Goal: Complete application form

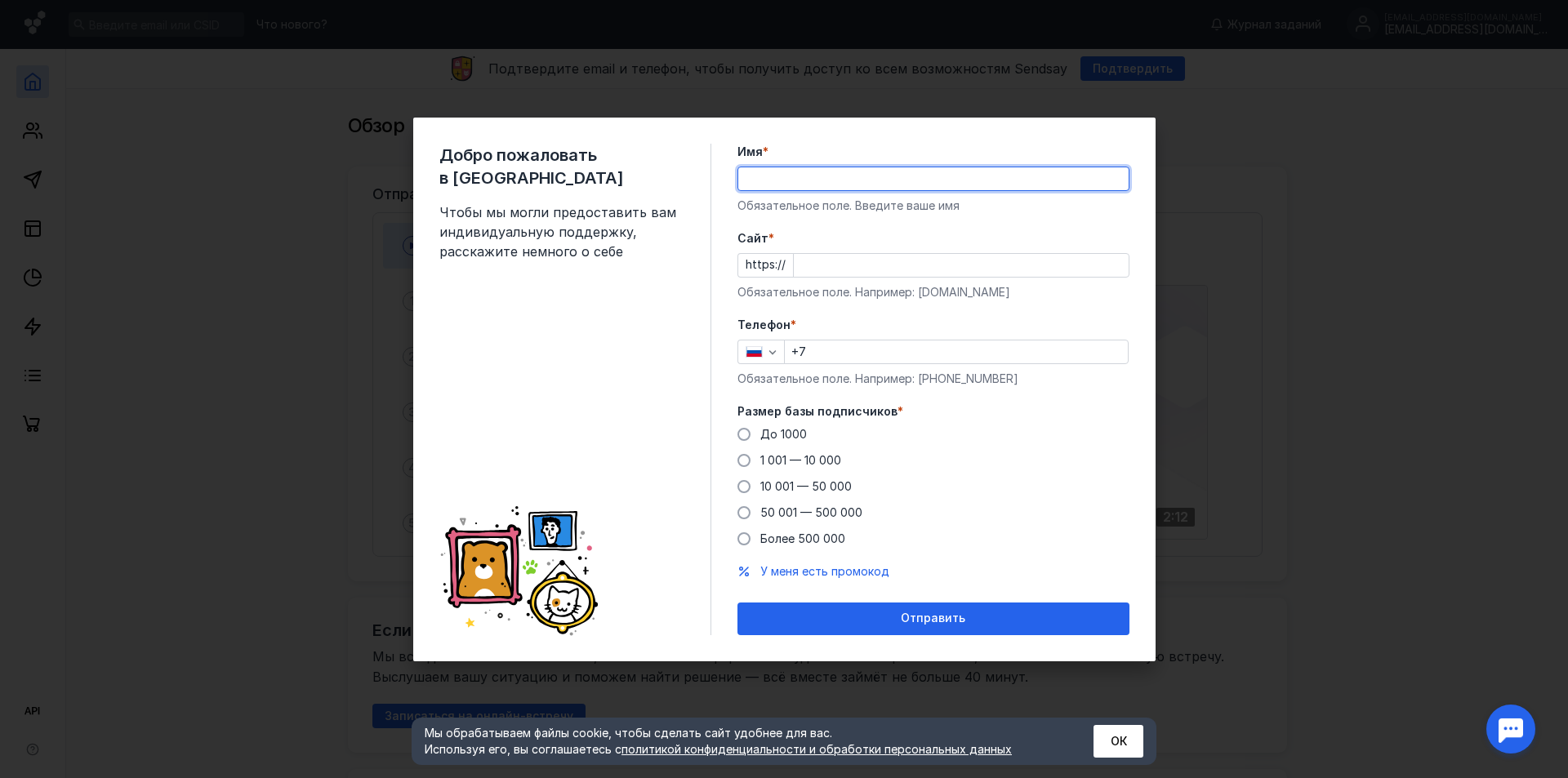
click at [815, 187] on input "Имя *" at bounding box center [933, 178] width 390 height 23
type input "ctrays"
click at [1130, 739] on button "ОК" at bounding box center [1118, 742] width 50 height 33
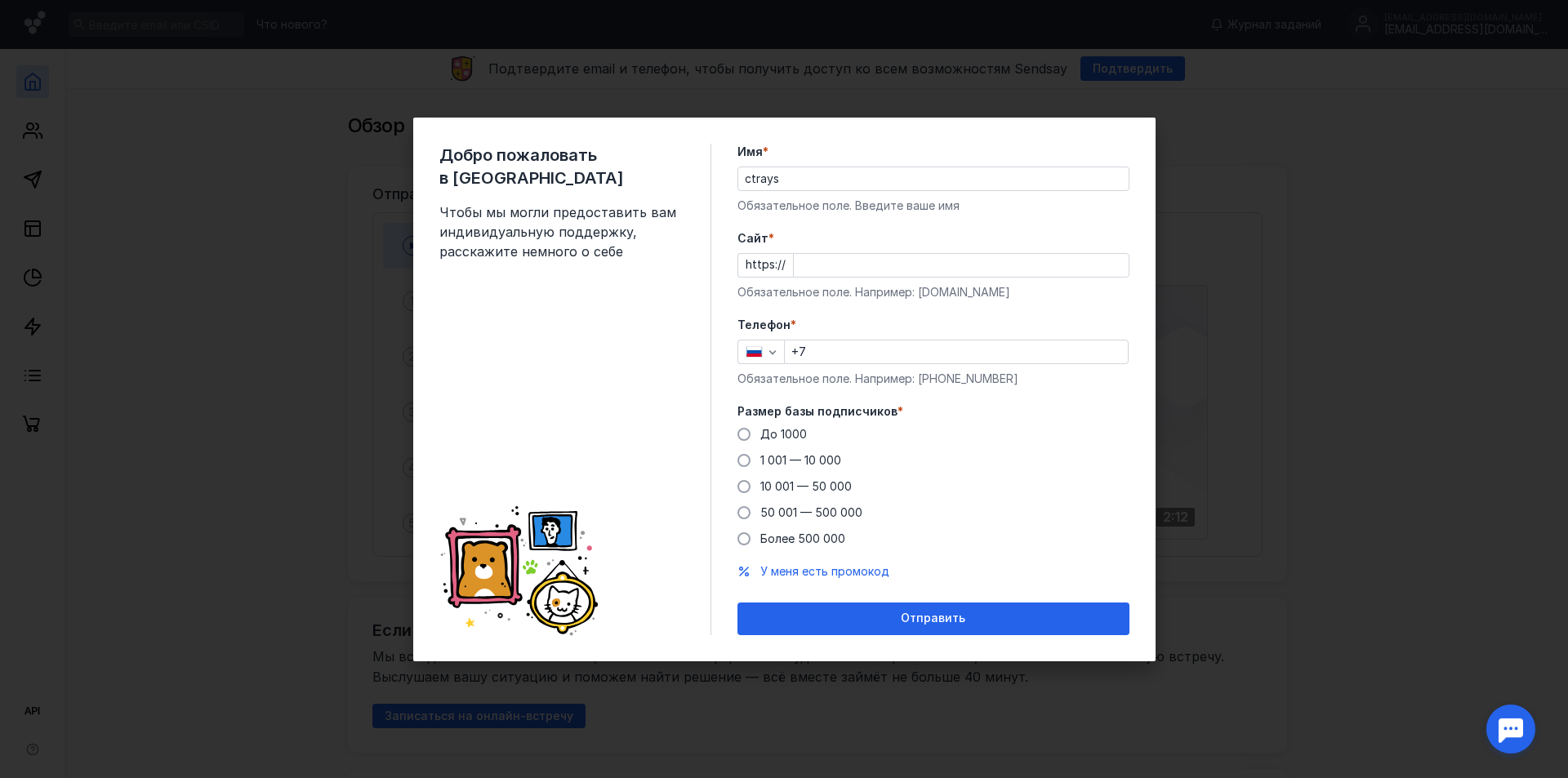
click at [958, 263] on input "Cайт *" at bounding box center [961, 265] width 335 height 23
click at [1304, 577] on div "Добро пожаловать в Sendsay Чтобы мы могли предоставить вам индивидуальную подде…" at bounding box center [784, 389] width 1568 height 778
click at [1420, 602] on div "Добро пожаловать в Sendsay Чтобы мы могли предоставить вам индивидуальную подде…" at bounding box center [784, 389] width 1568 height 778
click at [309, 272] on div "Добро пожаловать в Sendsay Чтобы мы могли предоставить вам индивидуальную подде…" at bounding box center [784, 389] width 1568 height 778
click at [272, 413] on div "Добро пожаловать в Sendsay Чтобы мы могли предоставить вам индивидуальную подде…" at bounding box center [784, 389] width 1568 height 778
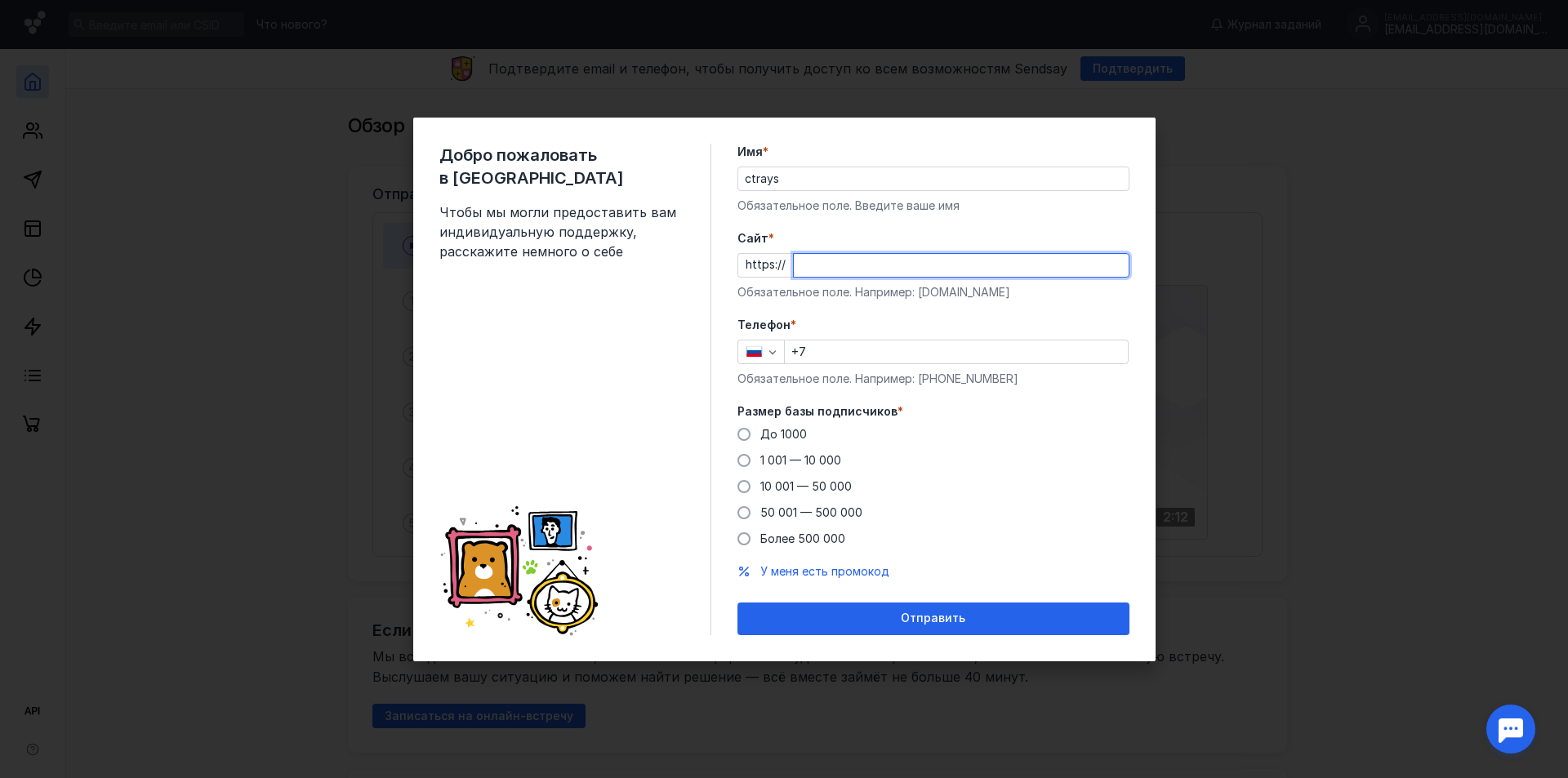
click at [1502, 141] on div "Добро пожаловать в Sendsay Чтобы мы могли предоставить вам индивидуальную подде…" at bounding box center [784, 389] width 1568 height 778
click at [927, 247] on div "Cайт * https:// Обязательное поле. Например: [DOMAIN_NAME]" at bounding box center [933, 265] width 392 height 70
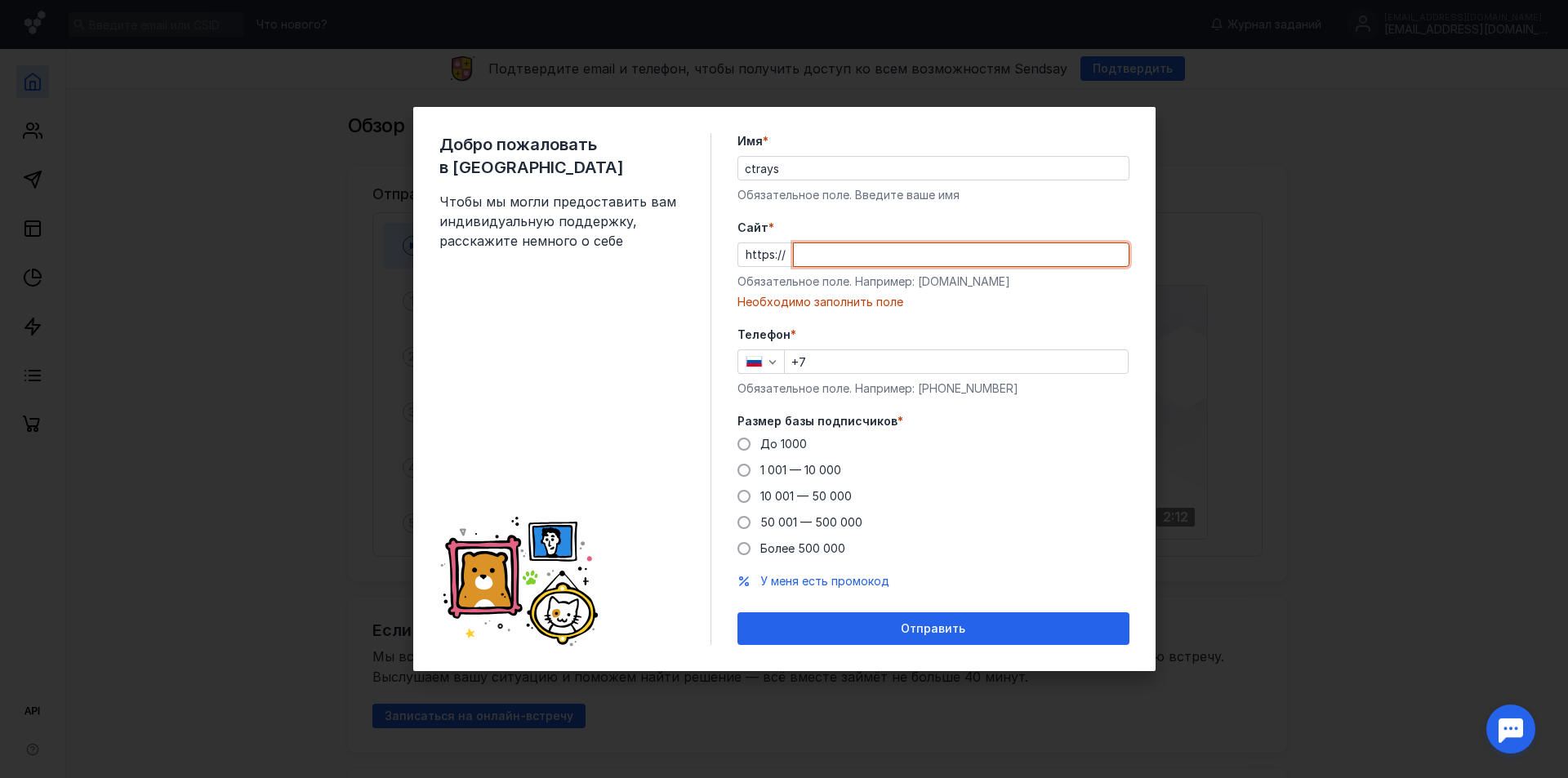
click at [926, 252] on input "Cайт *" at bounding box center [961, 254] width 335 height 23
type input "t"
drag, startPoint x: 1222, startPoint y: 127, endPoint x: 1217, endPoint y: 119, distance: 9.4
click at [1221, 128] on div "Добро пожаловать в Sendsay Чтобы мы могли предоставить вам индивидуальную подде…" at bounding box center [784, 389] width 1568 height 778
click at [1148, 96] on div "Добро пожаловать в Sendsay Чтобы мы могли предоставить вам индивидуальную подде…" at bounding box center [784, 389] width 1568 height 778
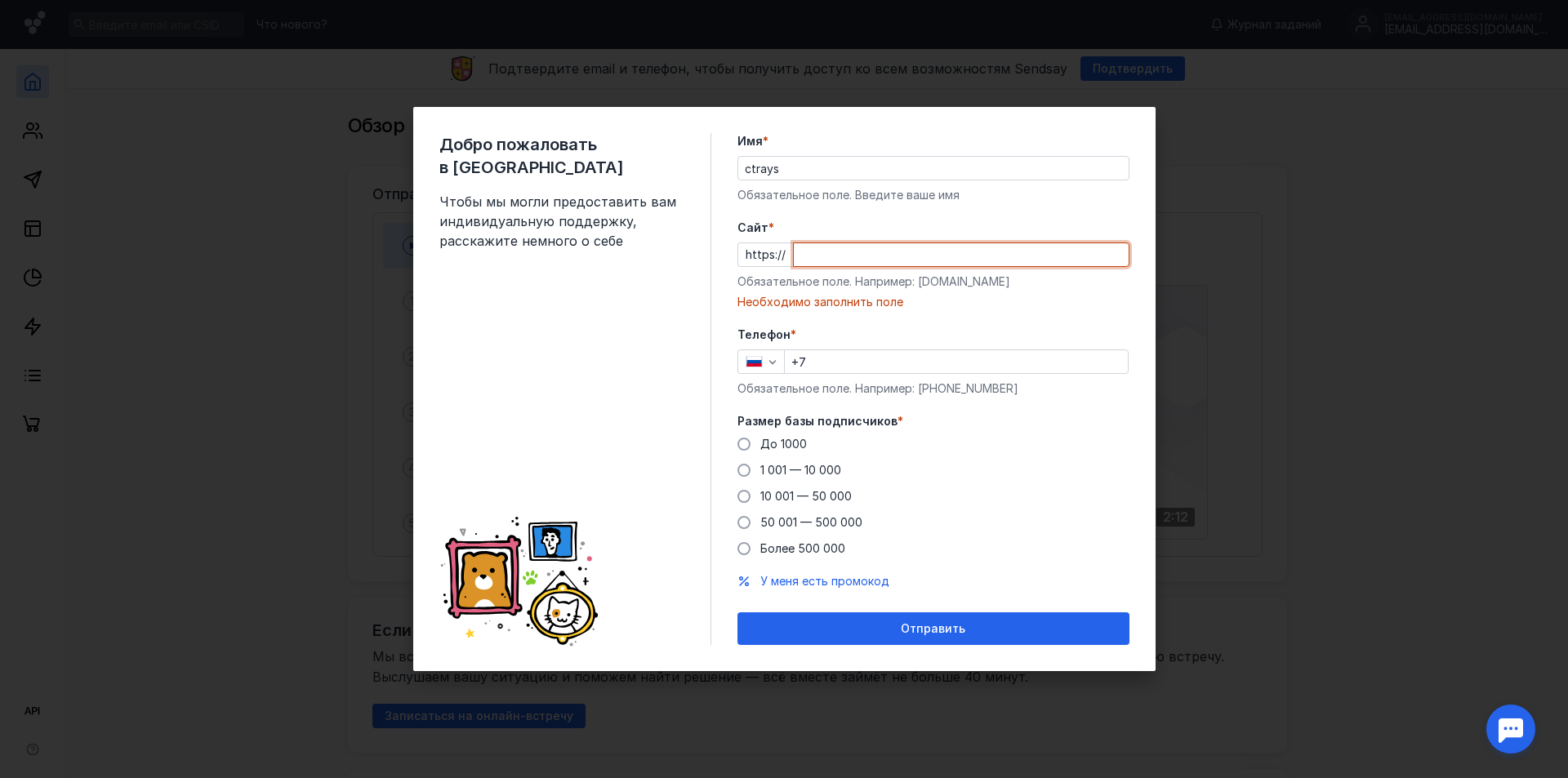
drag, startPoint x: 1148, startPoint y: 95, endPoint x: 1221, endPoint y: 66, distance: 78.5
click at [1149, 96] on div "Добро пожаловать в Sendsay Чтобы мы могли предоставить вам индивидуальную подде…" at bounding box center [784, 389] width 1568 height 778
click at [777, 442] on span "До 1000" at bounding box center [784, 443] width 46 height 14
click at [0, 0] on input "До 1000" at bounding box center [0, 0] width 0 height 0
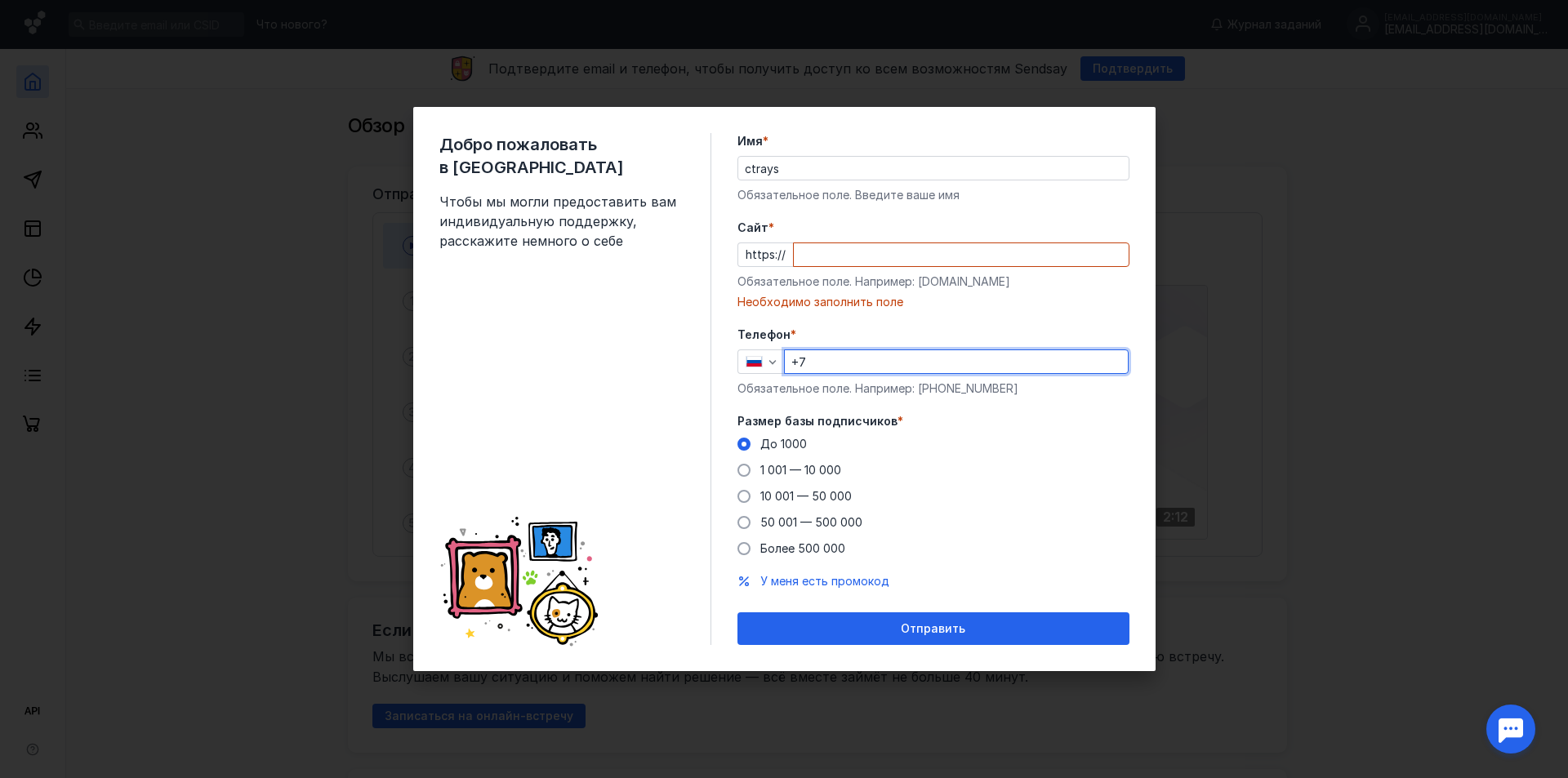
click at [881, 358] on input "+7" at bounding box center [956, 361] width 343 height 23
type input "[PHONE_NUMBER]"
click at [862, 261] on input "Cайт *" at bounding box center [961, 254] width 335 height 23
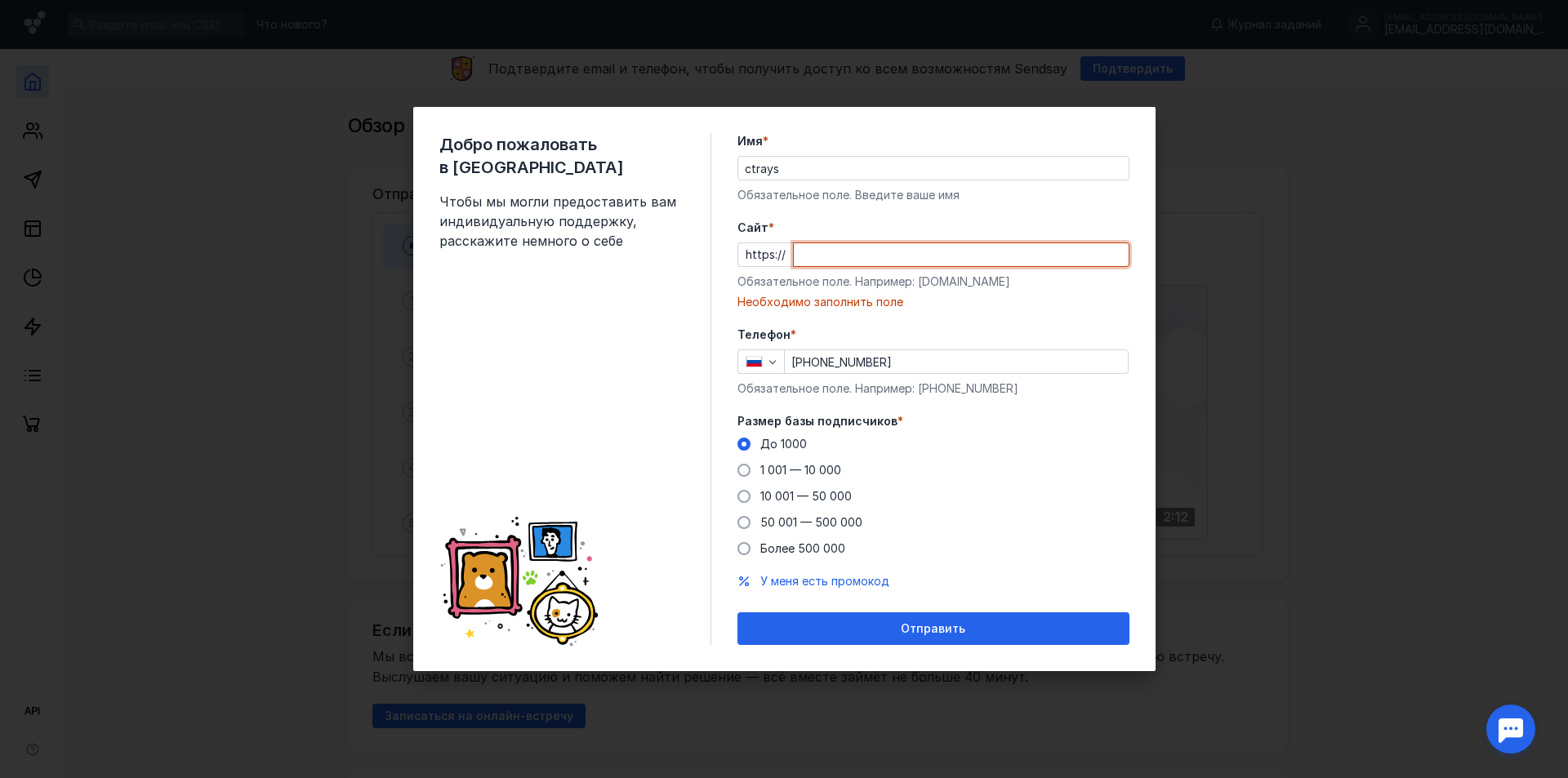
paste input "61513328372"
type input "6"
paste input "[DOMAIN_NAME][URL]"
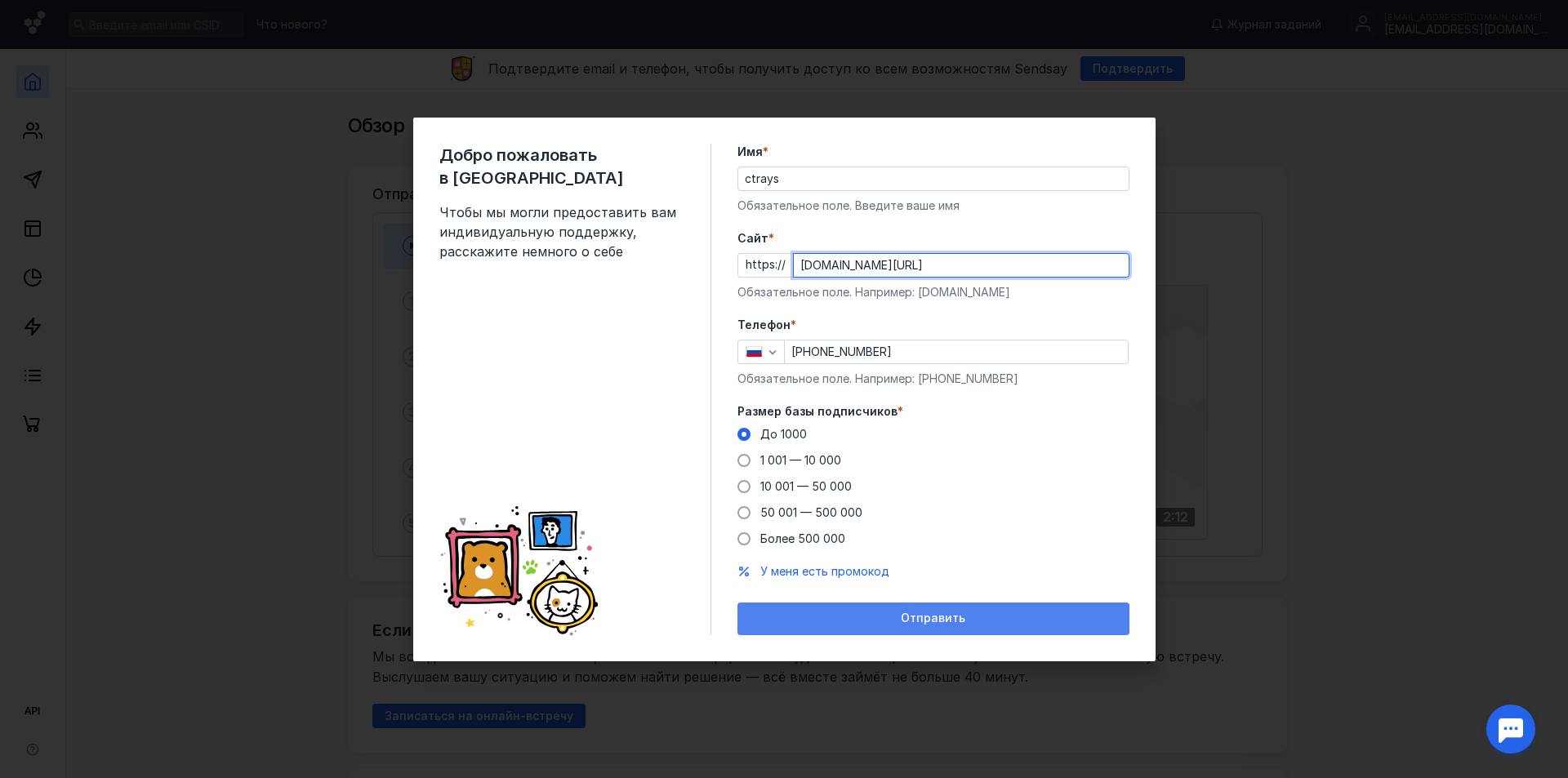
type input "[DOMAIN_NAME][URL]"
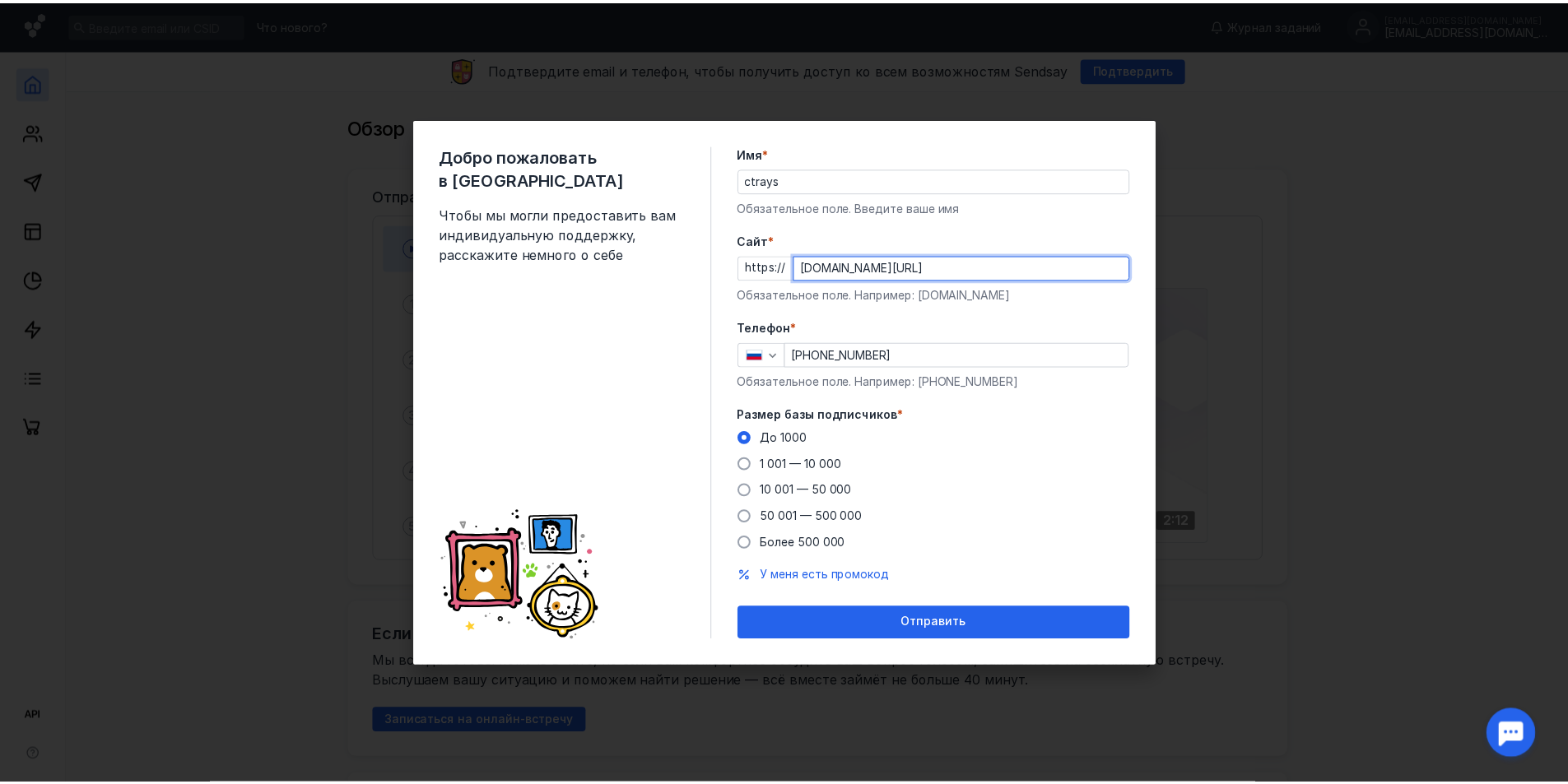
scroll to position [0, 0]
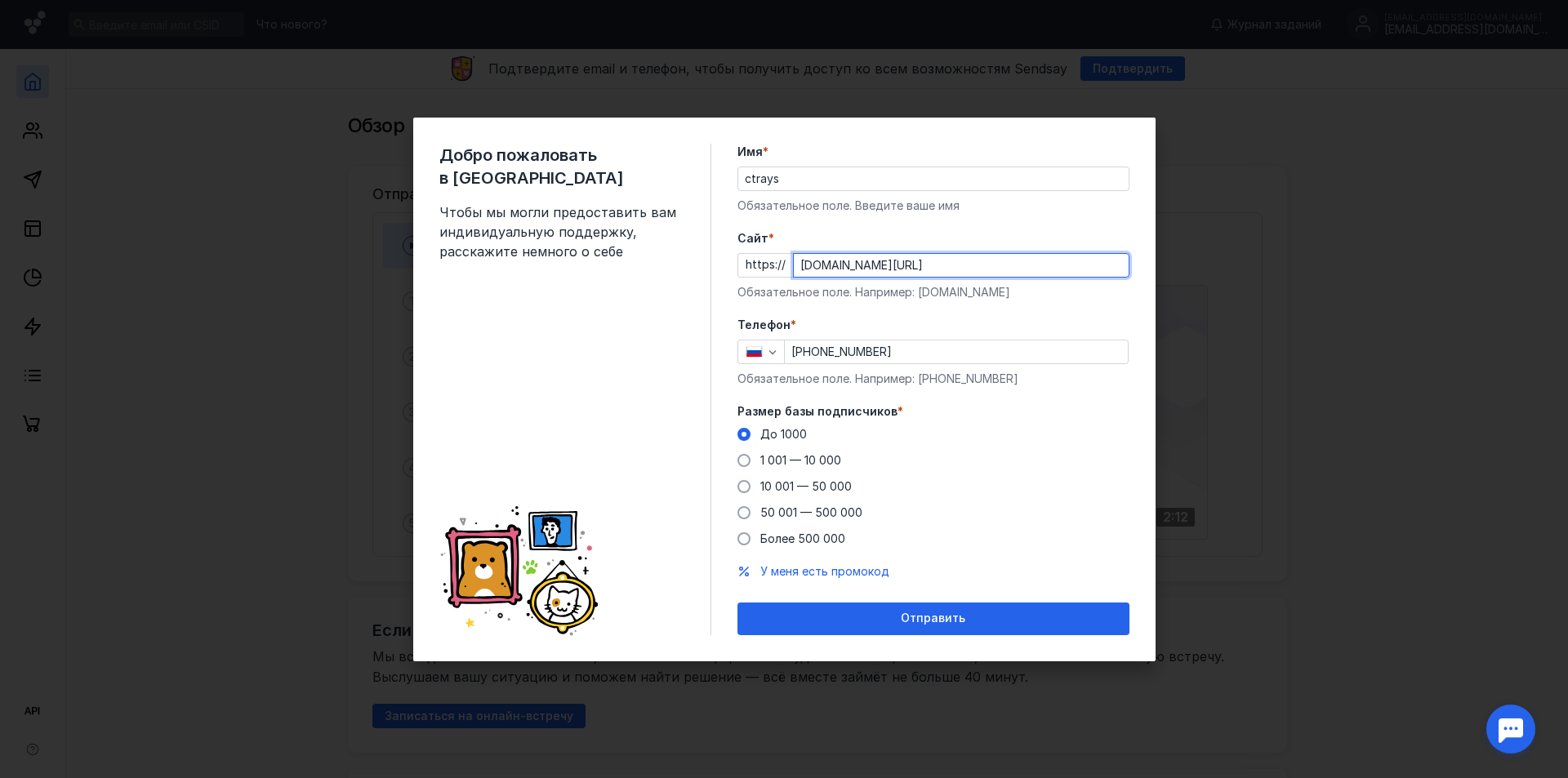
click at [944, 612] on span "Отправить" at bounding box center [933, 618] width 65 height 14
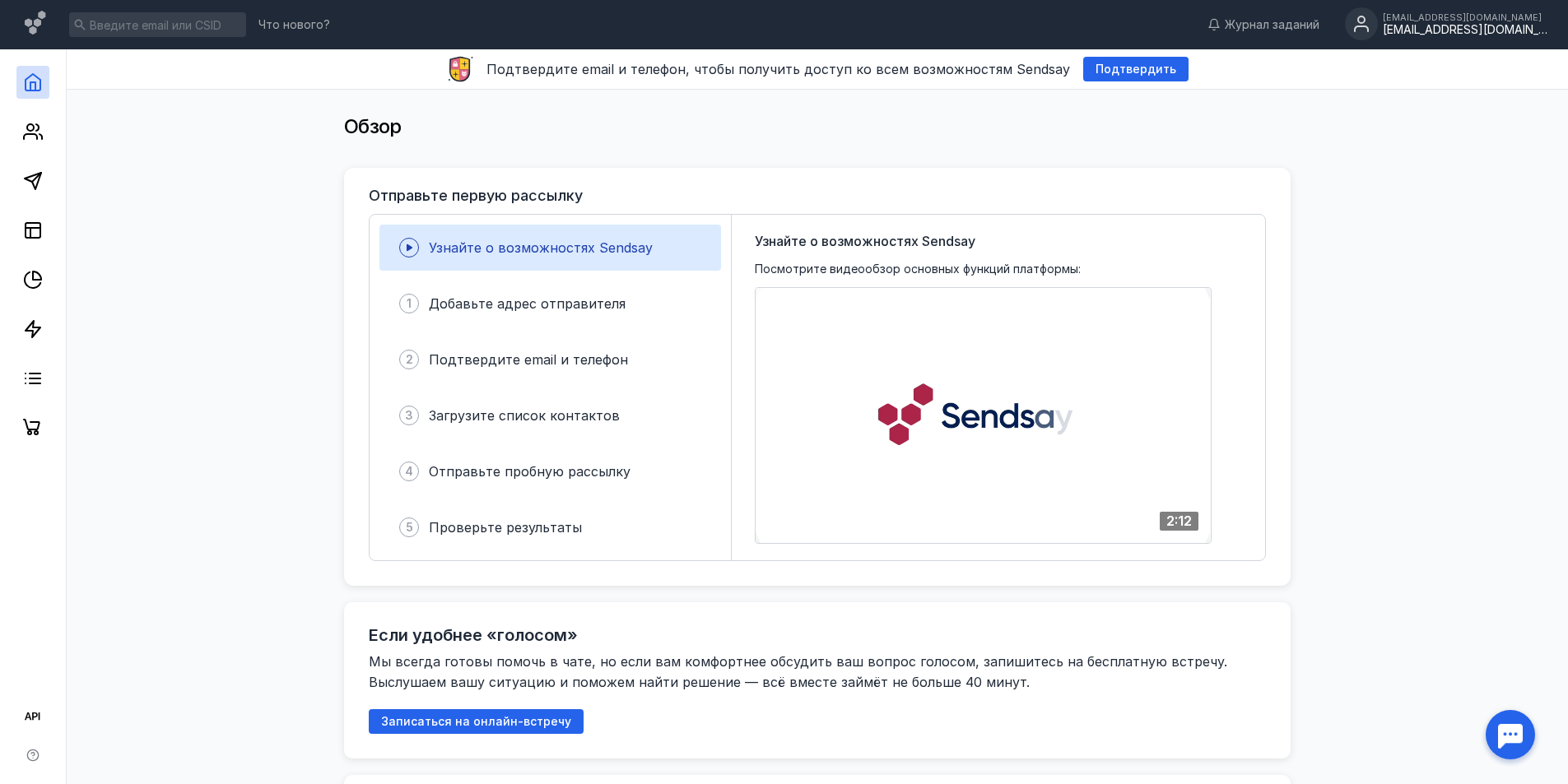
click at [1441, 34] on div "[EMAIL_ADDRESS][DOMAIN_NAME]" at bounding box center [1464, 29] width 164 height 14
